Goal: Transaction & Acquisition: Obtain resource

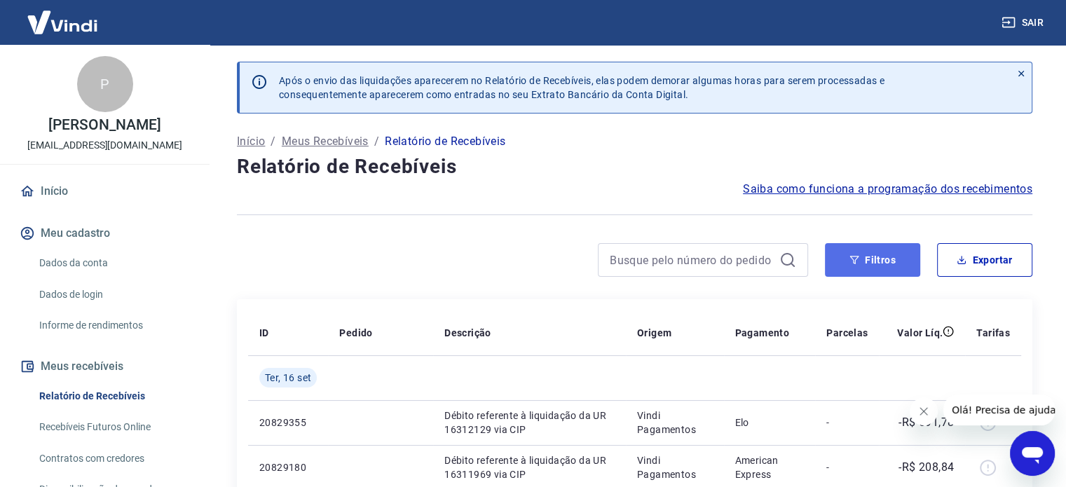
click at [869, 257] on button "Filtros" at bounding box center [872, 260] width 95 height 34
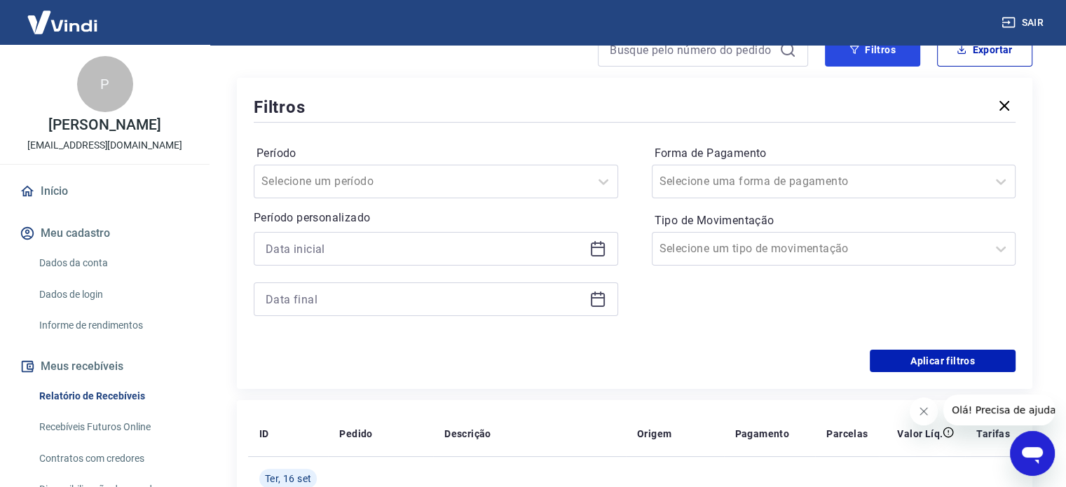
scroll to position [280, 0]
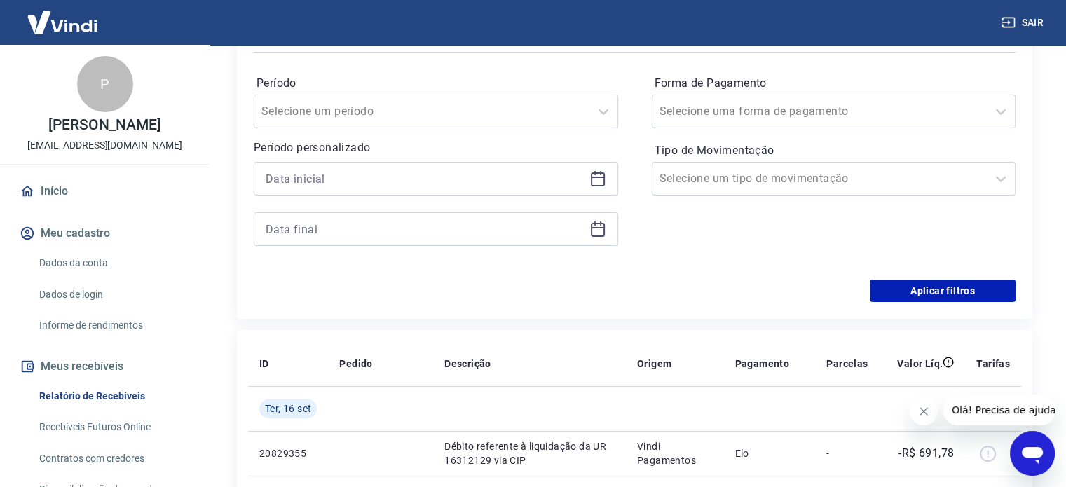
click at [409, 163] on div at bounding box center [436, 179] width 365 height 34
click at [406, 168] on div at bounding box center [436, 179] width 365 height 34
click at [401, 180] on input at bounding box center [425, 178] width 318 height 21
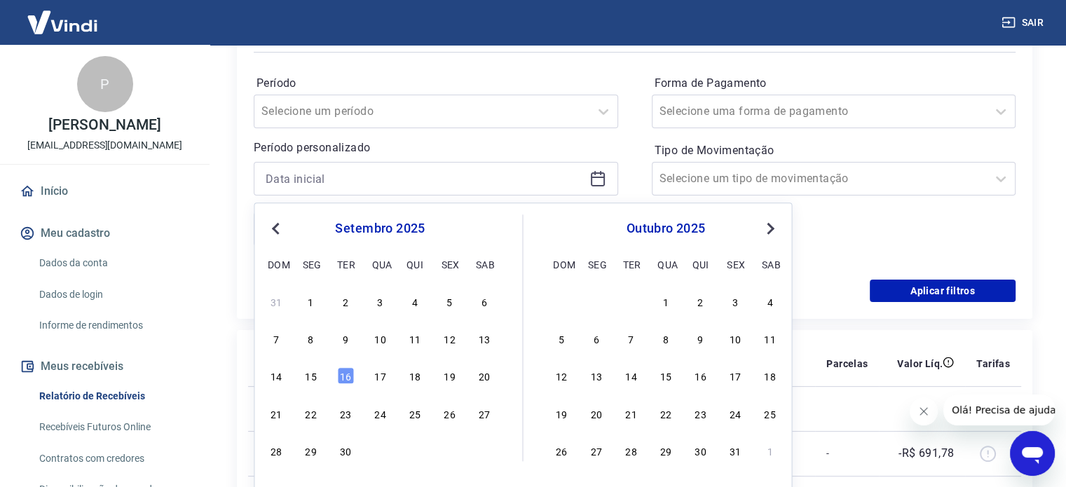
click at [414, 341] on div "11" at bounding box center [415, 338] width 17 height 17
type input "[DATE]"
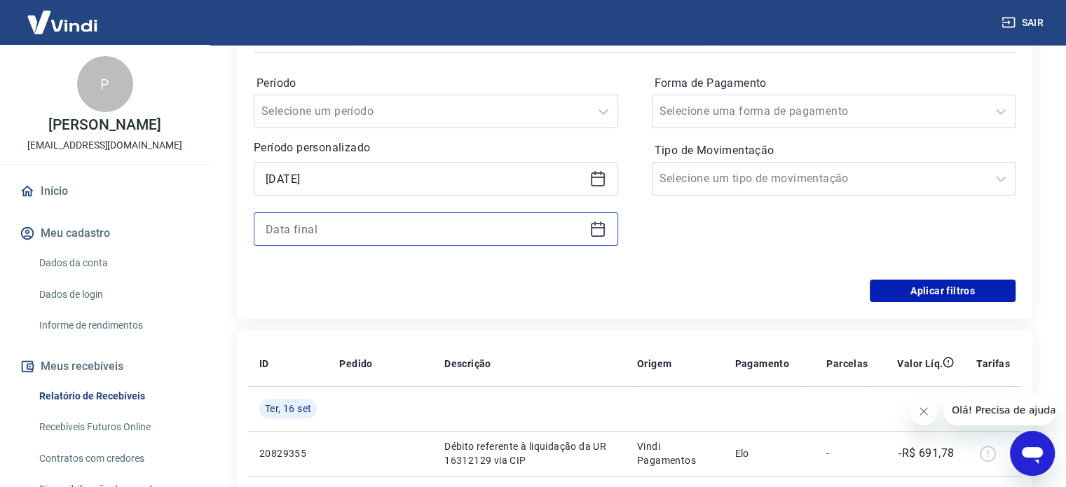
click at [363, 223] on input at bounding box center [425, 229] width 318 height 21
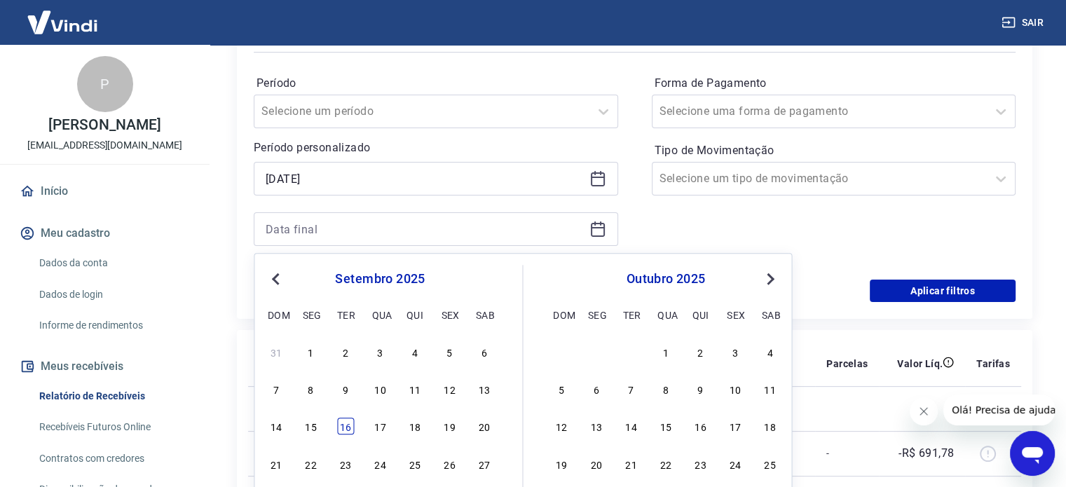
click at [341, 424] on div "16" at bounding box center [345, 427] width 17 height 17
type input "[DATE]"
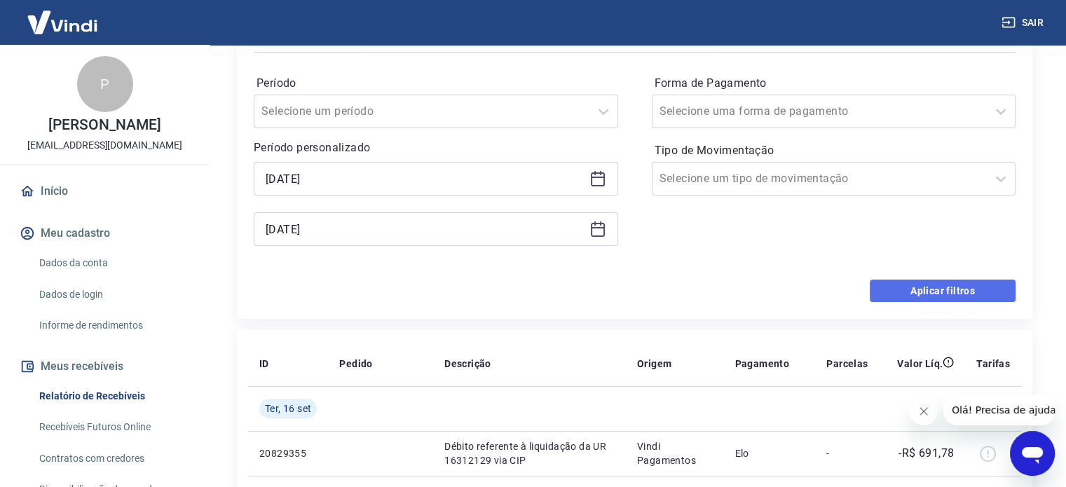
click at [920, 298] on button "Aplicar filtros" at bounding box center [943, 291] width 146 height 22
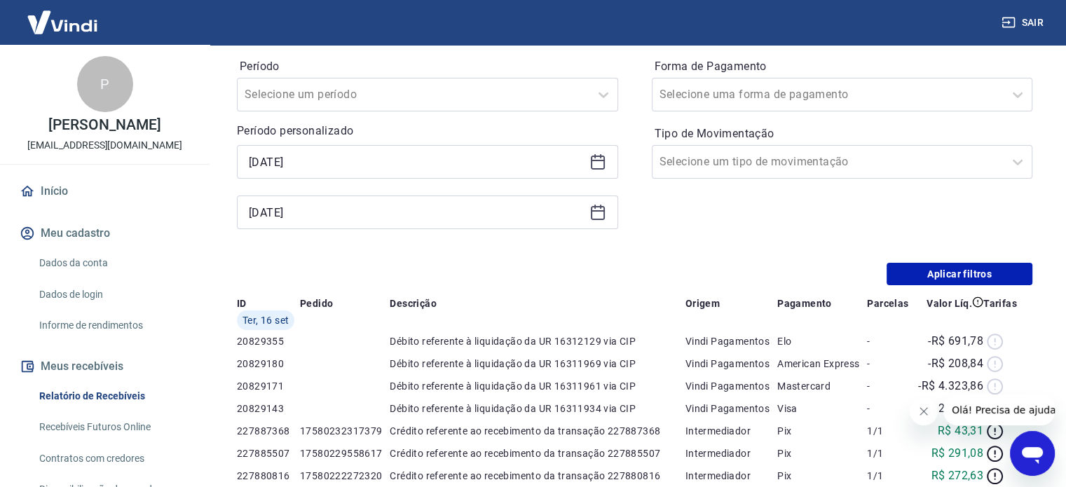
click at [914, 409] on button "Fechar mensagem da empresa" at bounding box center [924, 412] width 28 height 28
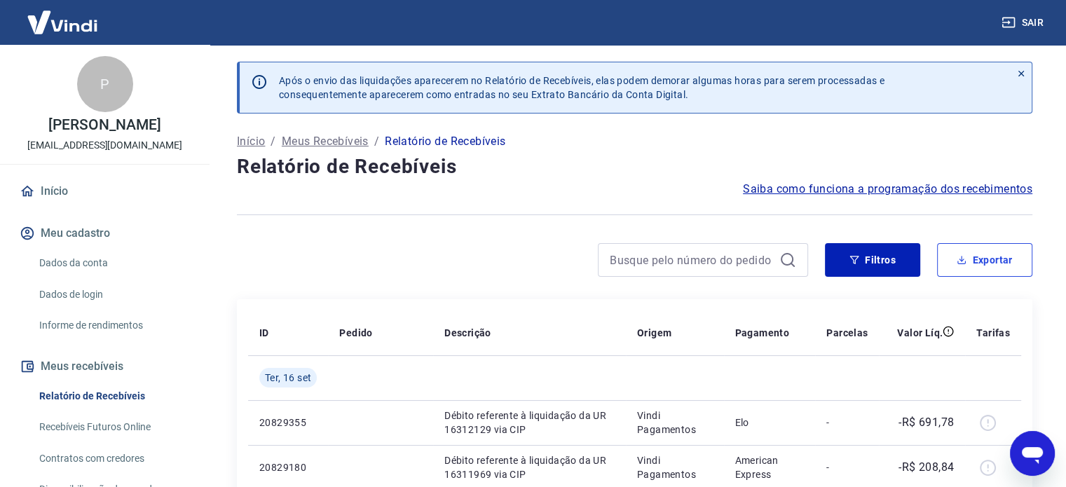
click at [986, 269] on button "Exportar" at bounding box center [984, 260] width 95 height 34
type input "[DATE]"
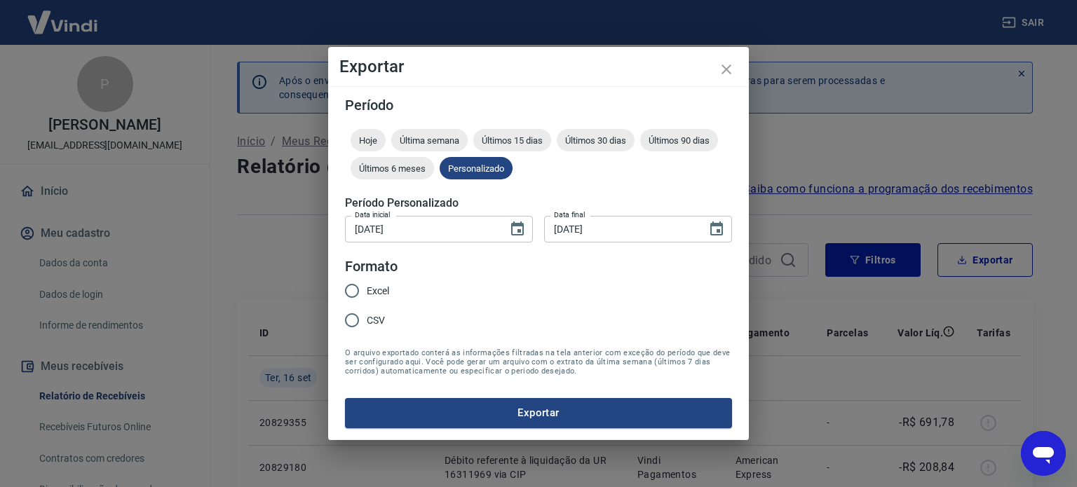
click at [377, 292] on span "Excel" at bounding box center [378, 291] width 22 height 15
click at [367, 292] on input "Excel" at bounding box center [351, 290] width 29 height 29
radio input "true"
click at [513, 409] on button "Exportar" at bounding box center [538, 412] width 387 height 29
